Goal: Transaction & Acquisition: Obtain resource

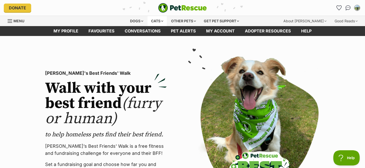
click at [160, 22] on div "Cats" at bounding box center [156, 21] width 19 height 10
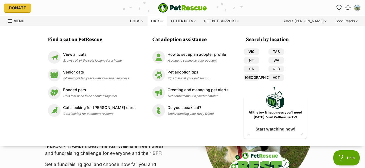
click at [247, 52] on link "VIC" at bounding box center [251, 51] width 16 height 7
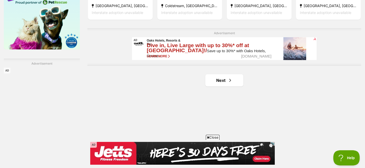
scroll to position [847, 0]
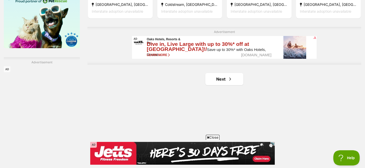
click at [225, 81] on link "Next" at bounding box center [224, 79] width 38 height 12
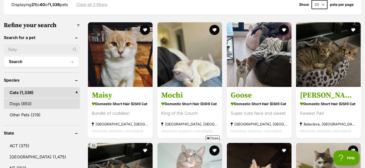
scroll to position [157, 0]
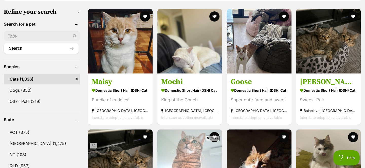
click at [42, 38] on input "text" at bounding box center [42, 36] width 76 height 10
type input "Brioche"
click at [4, 43] on button "Search" at bounding box center [41, 48] width 75 height 10
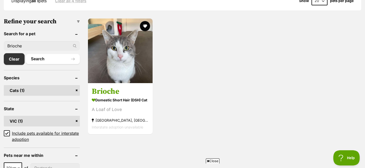
scroll to position [147, 0]
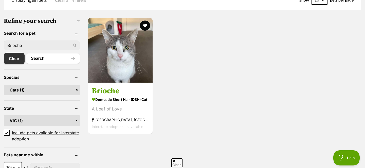
click at [42, 44] on input "Brioche" at bounding box center [42, 46] width 76 height 10
type input "Curlew"
click at [26, 53] on button "Search" at bounding box center [53, 58] width 54 height 10
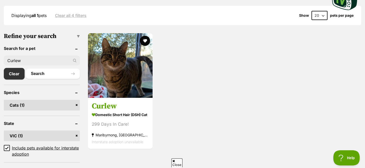
scroll to position [133, 0]
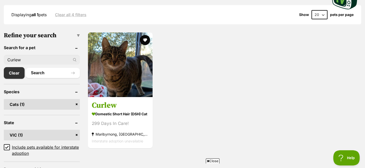
click at [35, 57] on input "Curlew" at bounding box center [42, 60] width 76 height 10
type input "[PERSON_NAME]"
click at [26, 68] on button "Search" at bounding box center [53, 73] width 54 height 10
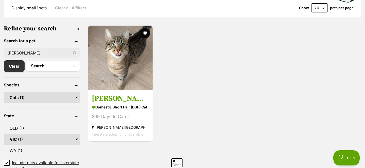
scroll to position [143, 0]
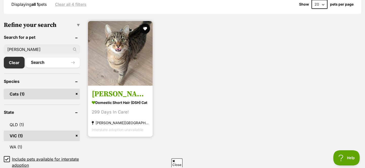
click at [121, 83] on img at bounding box center [120, 53] width 65 height 65
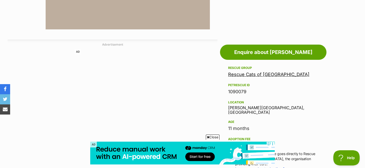
click at [271, 75] on link "Rescue Cats of [GEOGRAPHIC_DATA]" at bounding box center [268, 74] width 81 height 5
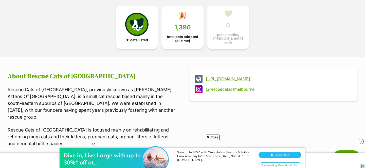
scroll to position [135, 0]
